Goal: Transaction & Acquisition: Purchase product/service

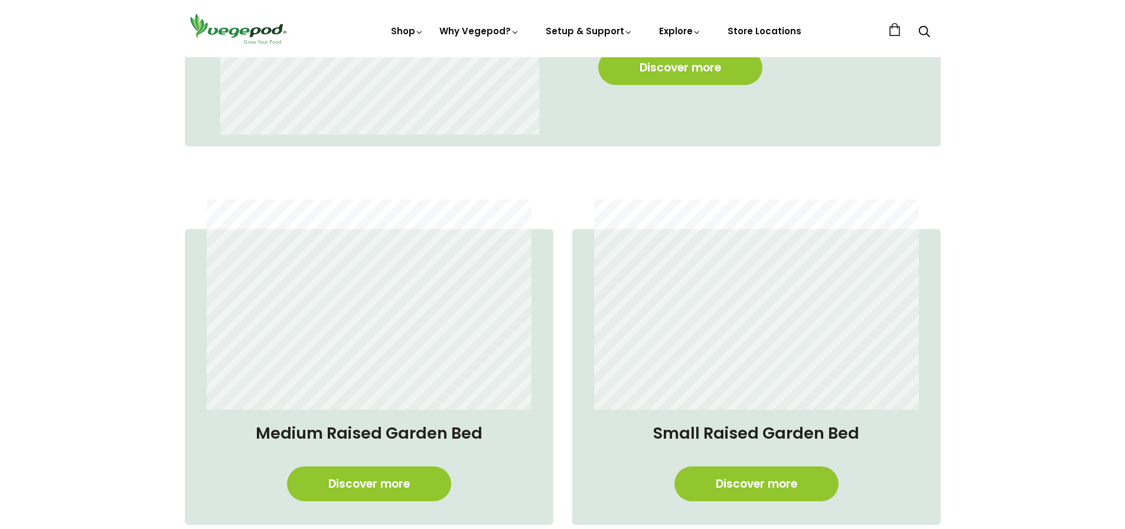
scroll to position [1063, 0]
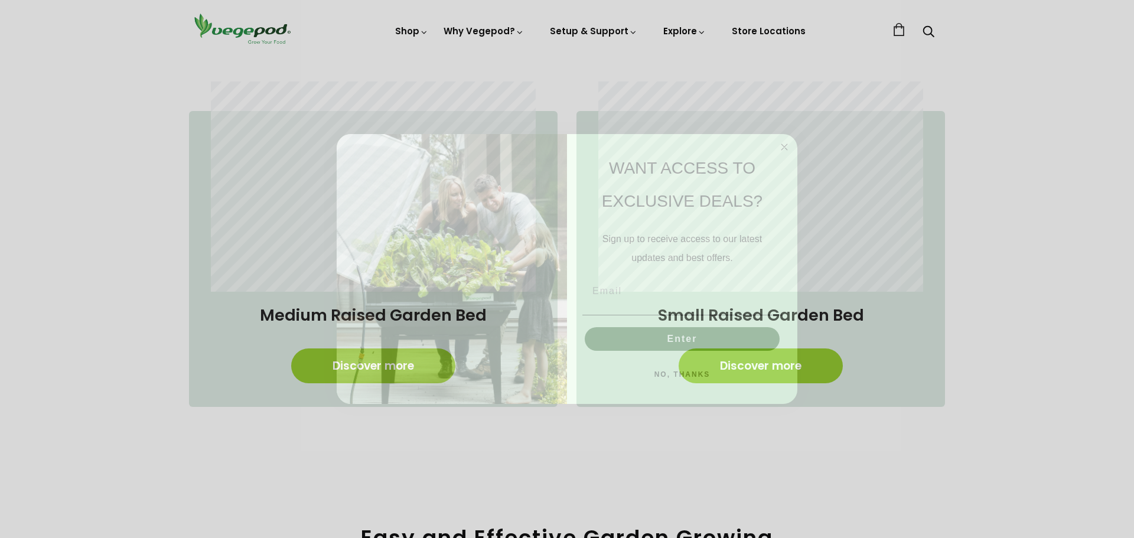
click at [784, 145] on circle "Close dialog" at bounding box center [785, 148] width 14 height 14
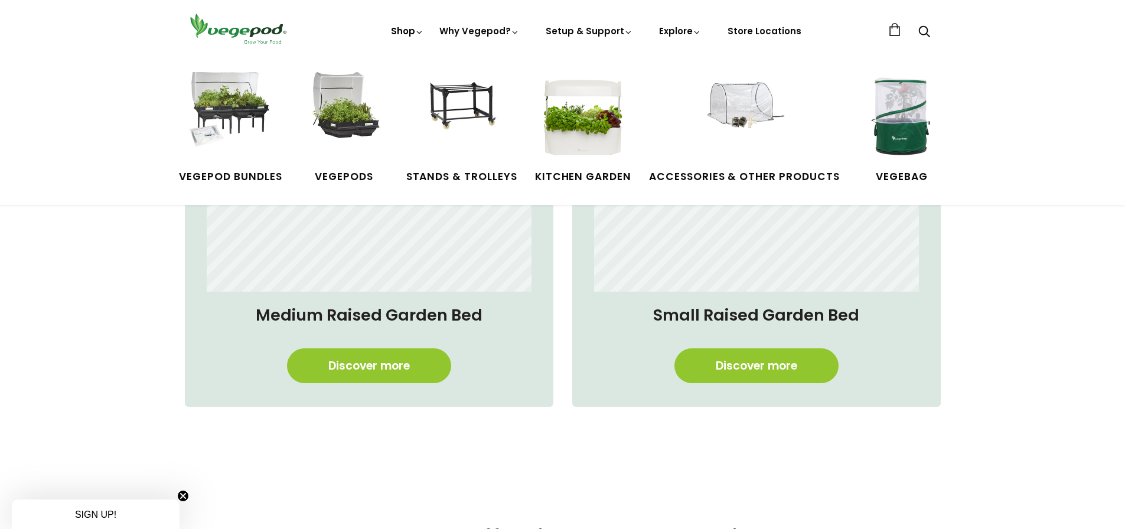
scroll to position [0, 272]
click at [229, 143] on img at bounding box center [230, 116] width 89 height 89
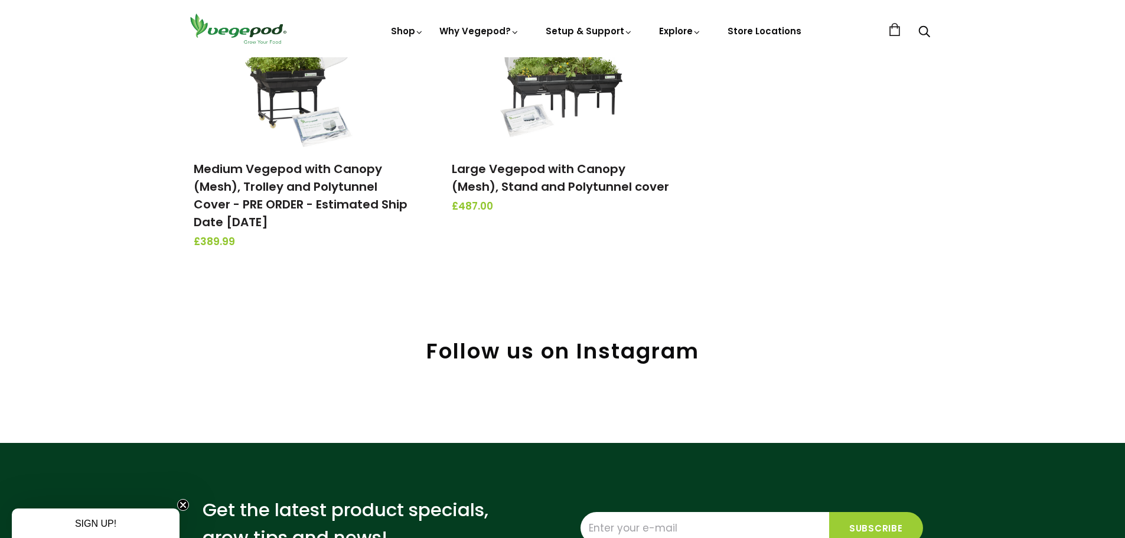
scroll to position [590, 0]
